Goal: Task Accomplishment & Management: Use online tool/utility

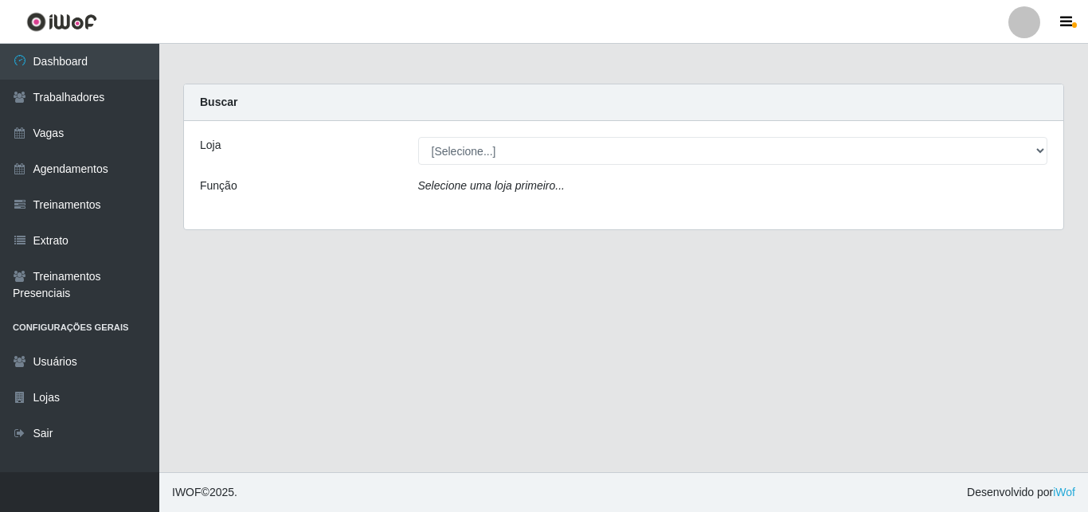
click at [283, 183] on div "Função" at bounding box center [297, 189] width 218 height 23
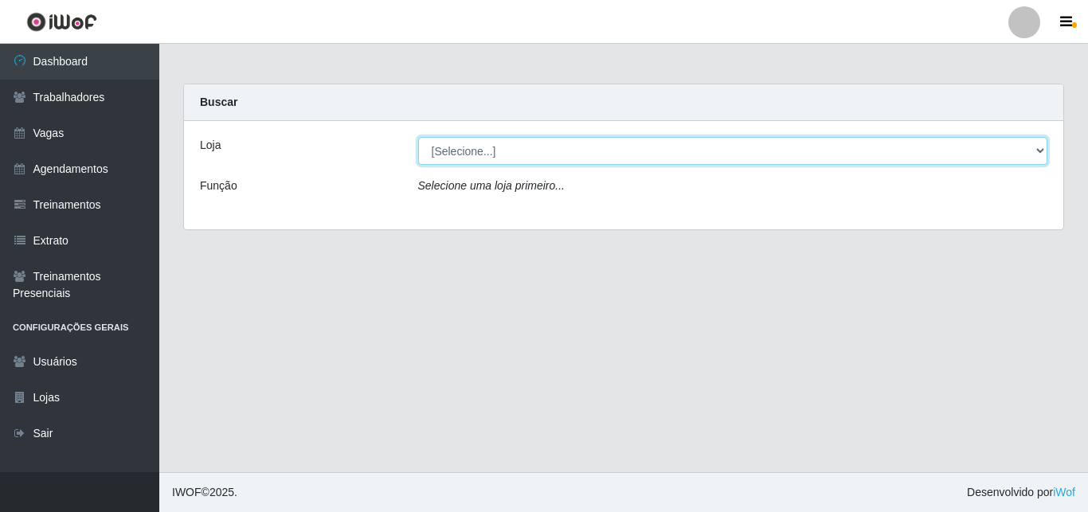
click at [418, 137] on select "[Selecione...] Super Show - [PERSON_NAME] SUPER SHOW - Coophab" at bounding box center [733, 151] width 630 height 28
select select "120"
click option "Super Show - [PERSON_NAME]" at bounding box center [0, 0] width 0 height 0
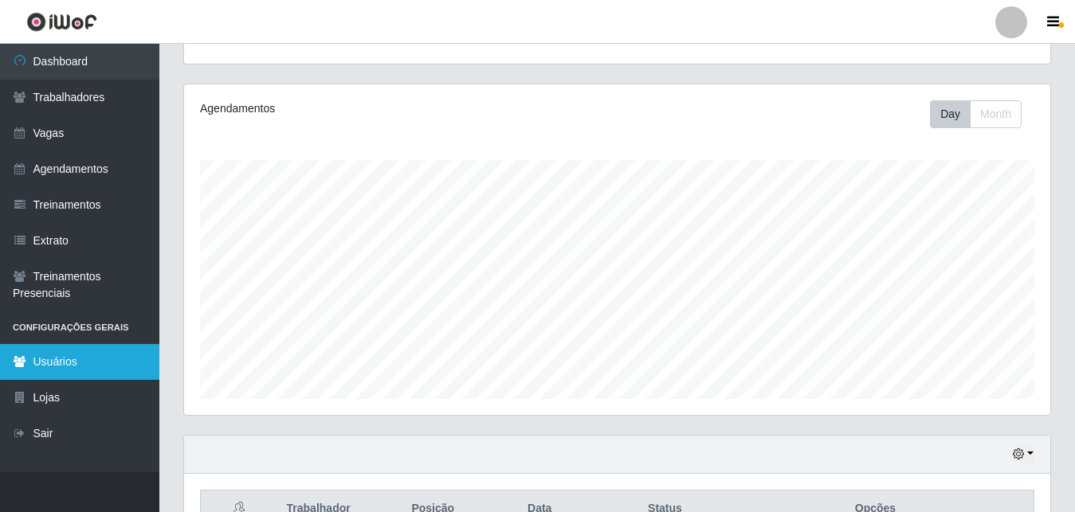
scroll to position [89, 0]
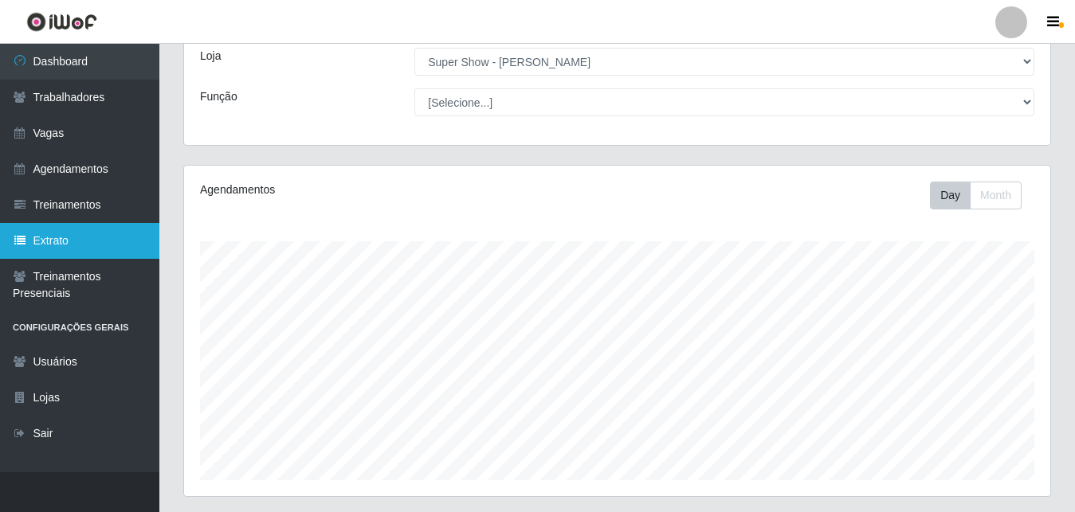
click at [76, 237] on link "Extrato" at bounding box center [79, 241] width 159 height 36
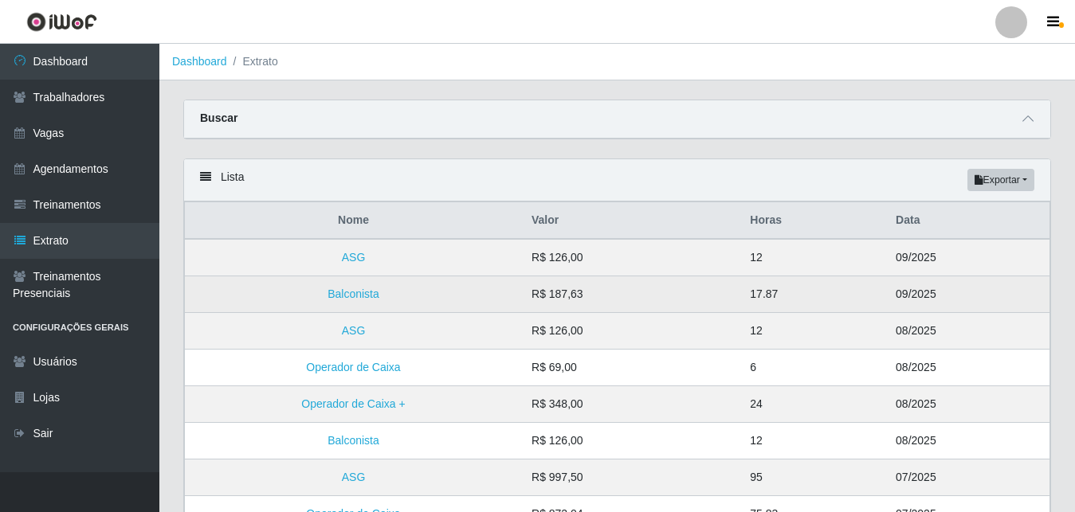
click at [413, 296] on td "Balconista" at bounding box center [354, 294] width 338 height 37
click at [358, 300] on link "Balconista" at bounding box center [353, 294] width 52 height 13
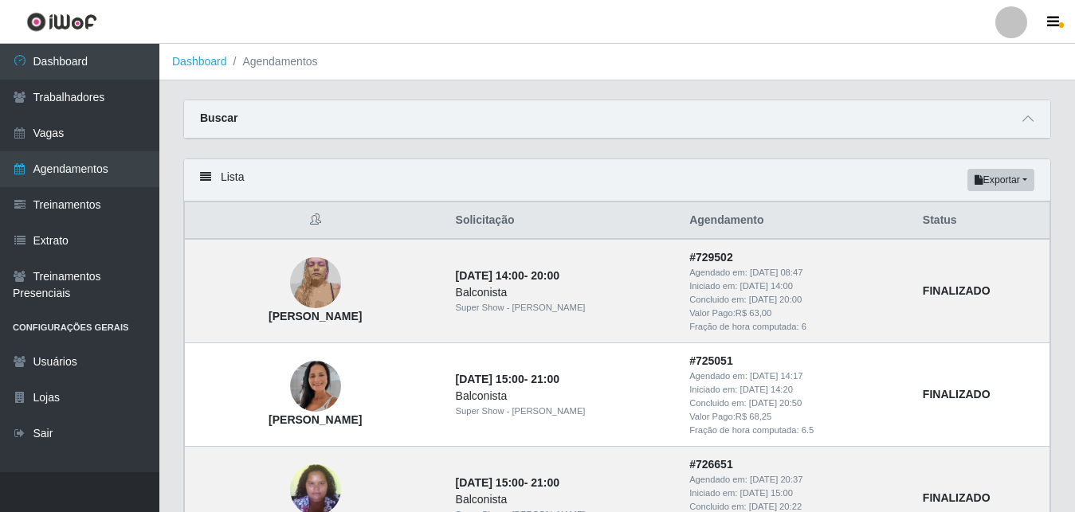
click at [210, 176] on icon at bounding box center [205, 176] width 11 height 11
click at [229, 184] on div "Lista Exportar PDF Excel" at bounding box center [617, 180] width 866 height 42
click at [212, 180] on div "Lista Exportar PDF Excel" at bounding box center [617, 180] width 866 height 42
